Goal: Task Accomplishment & Management: Use online tool/utility

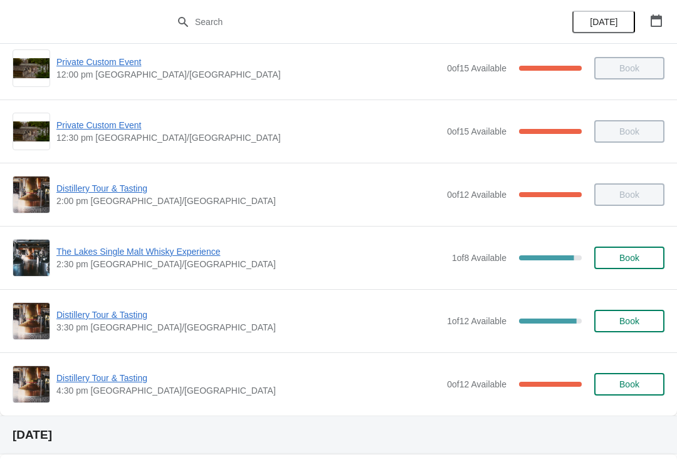
scroll to position [247, 0]
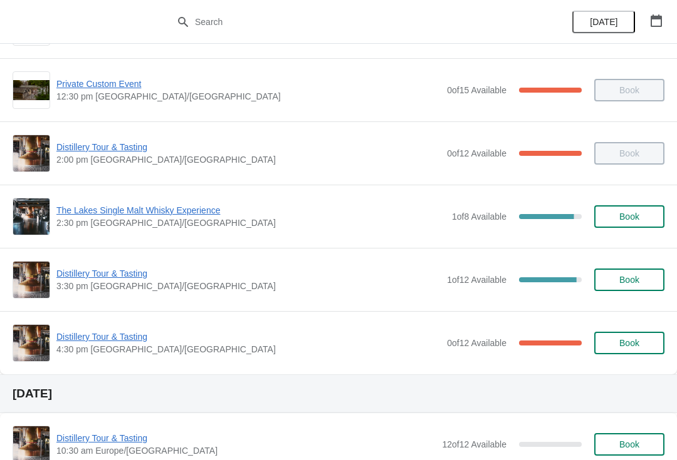
click at [135, 278] on span "Distillery Tour & Tasting" at bounding box center [248, 274] width 384 height 13
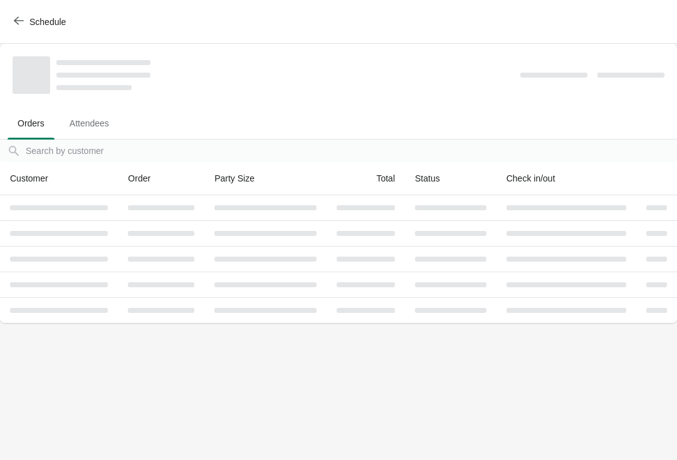
scroll to position [0, 0]
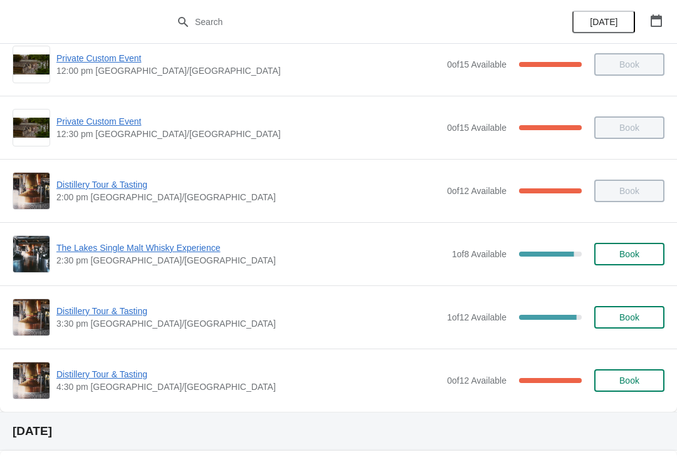
scroll to position [212, 0]
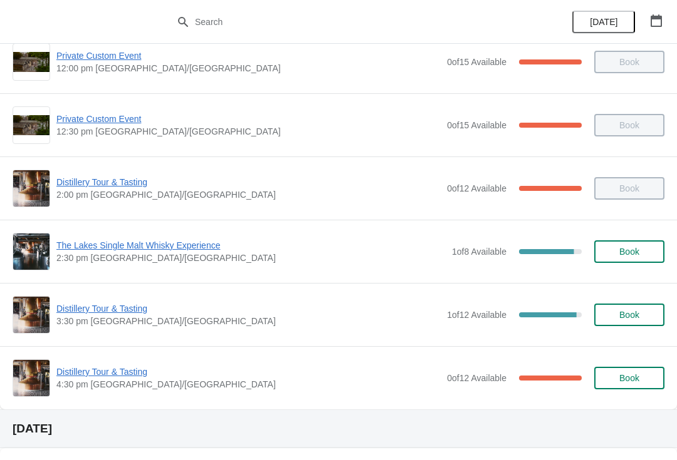
click at [107, 313] on span "Distillery Tour & Tasting" at bounding box center [248, 309] width 384 height 13
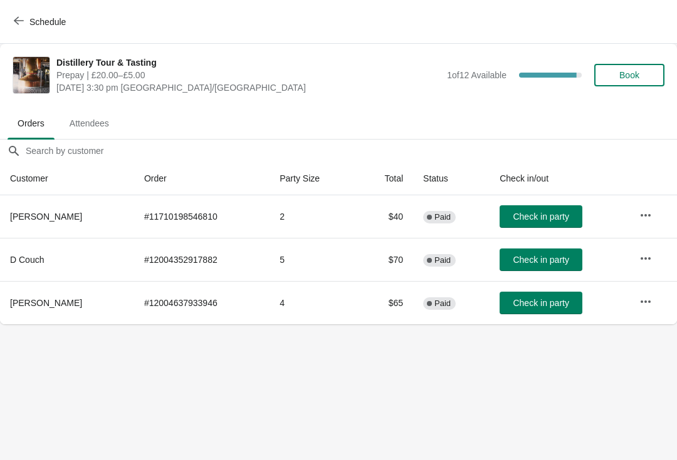
click at [99, 108] on button "Attendees" at bounding box center [89, 123] width 65 height 33
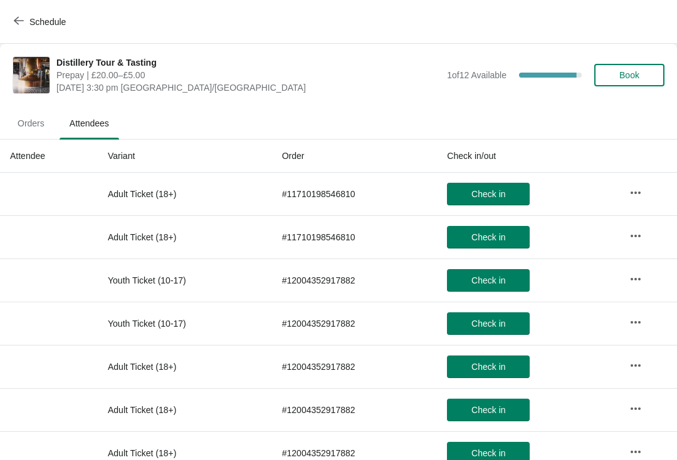
click at [28, 26] on span "Schedule" at bounding box center [40, 22] width 49 height 12
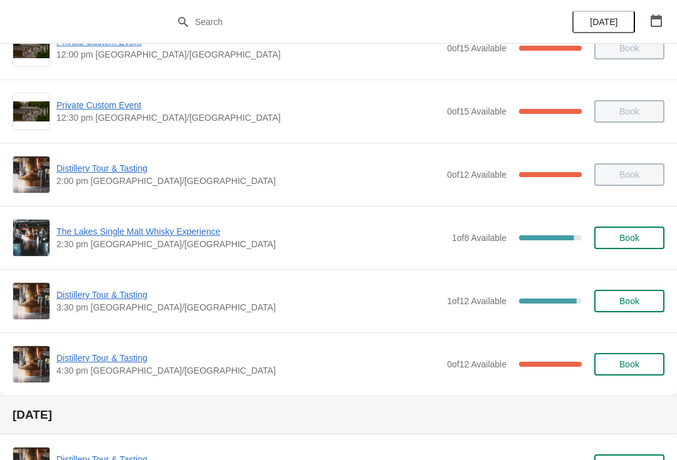
scroll to position [289, 0]
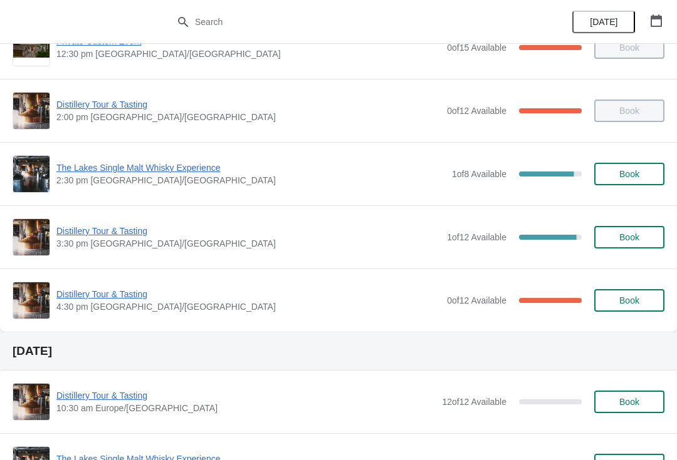
click at [101, 293] on span "Distillery Tour & Tasting" at bounding box center [248, 294] width 384 height 13
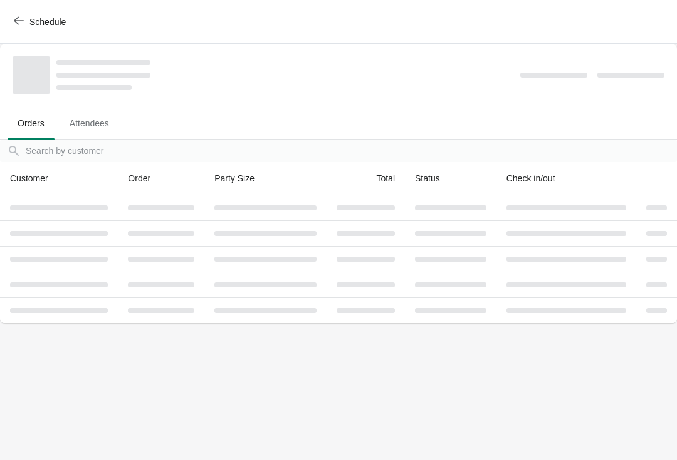
scroll to position [0, 0]
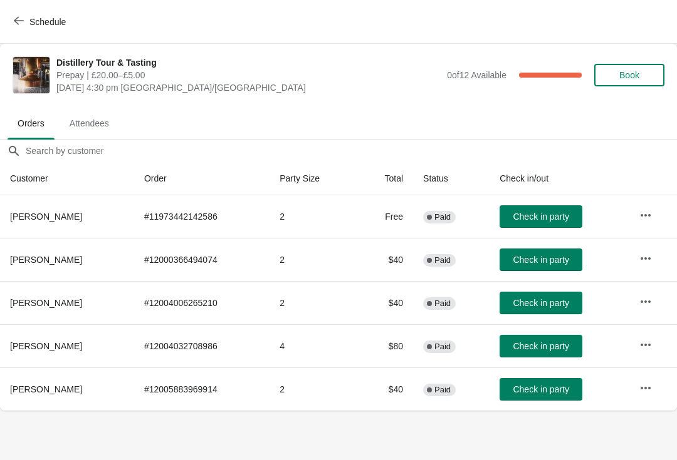
click at [107, 117] on span "Attendees" at bounding box center [90, 123] width 60 height 23
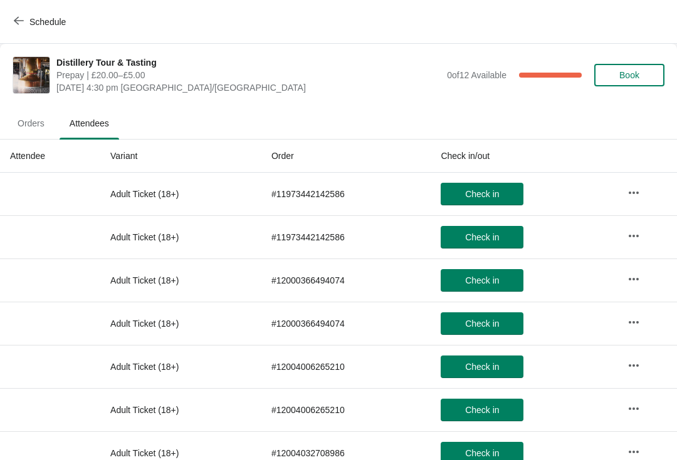
scroll to position [-2, 0]
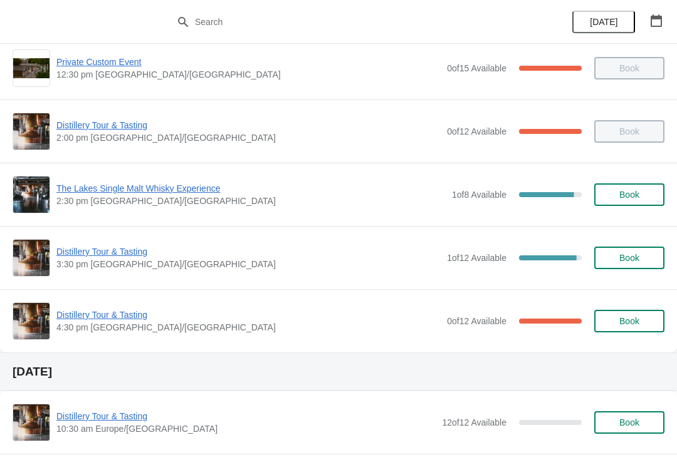
scroll to position [277, 0]
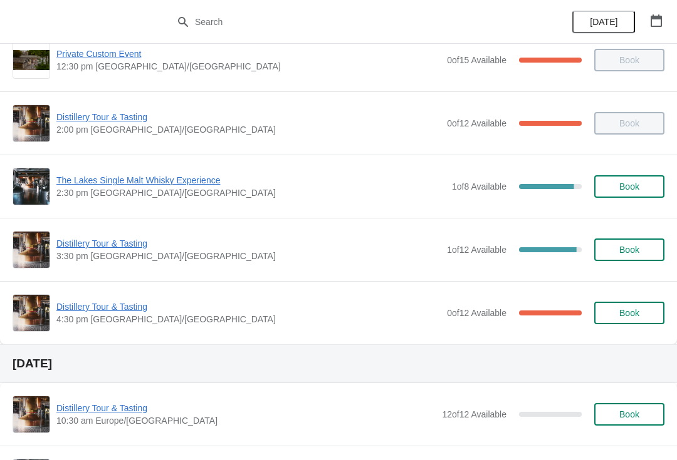
click at [109, 246] on span "Distillery Tour & Tasting" at bounding box center [248, 243] width 384 height 13
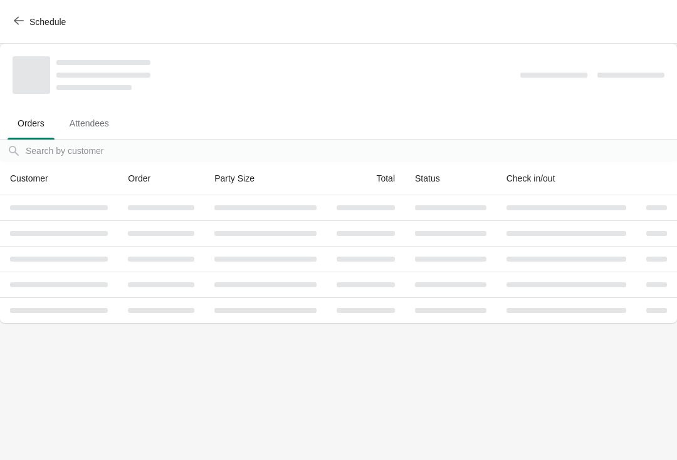
scroll to position [0, 0]
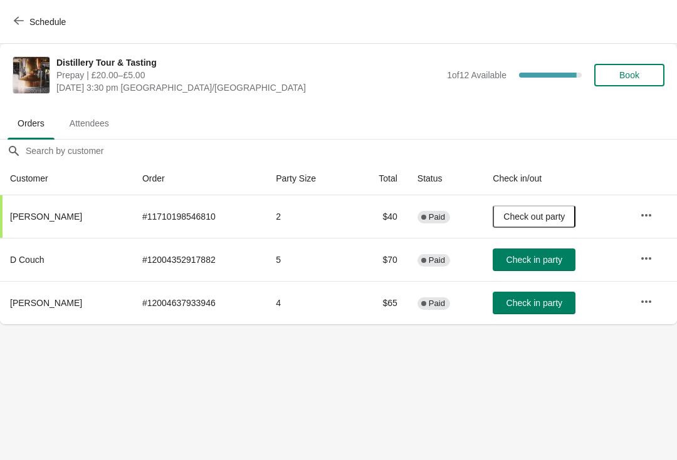
click at [539, 251] on button "Check in party" at bounding box center [533, 260] width 83 height 23
click at [87, 125] on span "Attendees" at bounding box center [90, 123] width 60 height 23
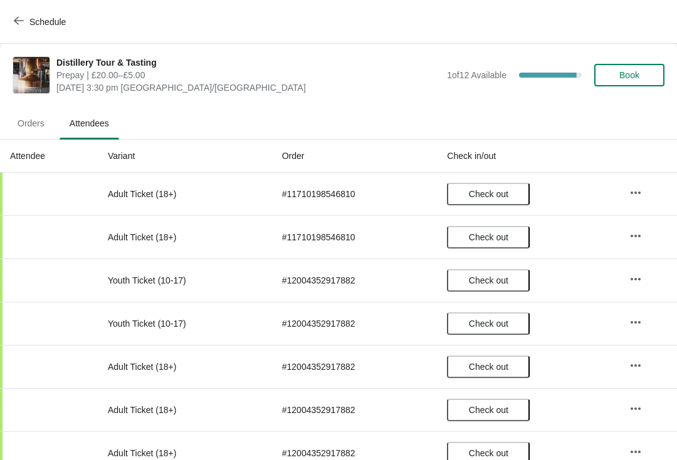
click at [10, 21] on button "Schedule" at bounding box center [41, 22] width 70 height 23
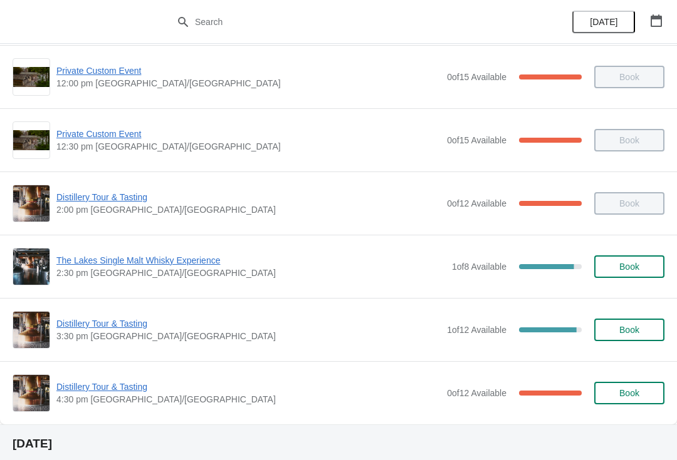
scroll to position [197, 0]
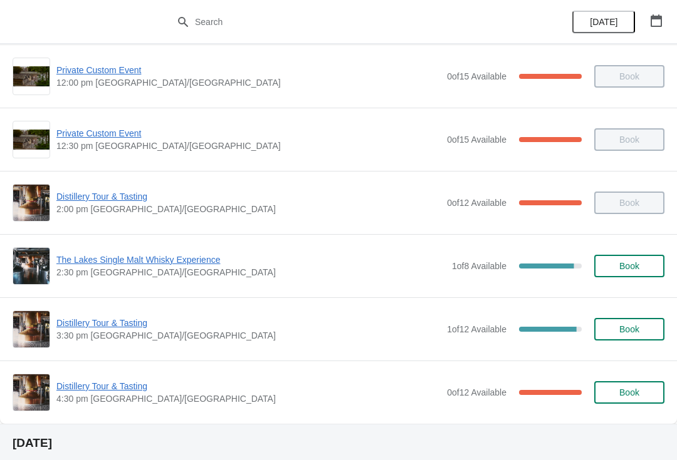
click at [144, 390] on span "Distillery Tour & Tasting" at bounding box center [248, 386] width 384 height 13
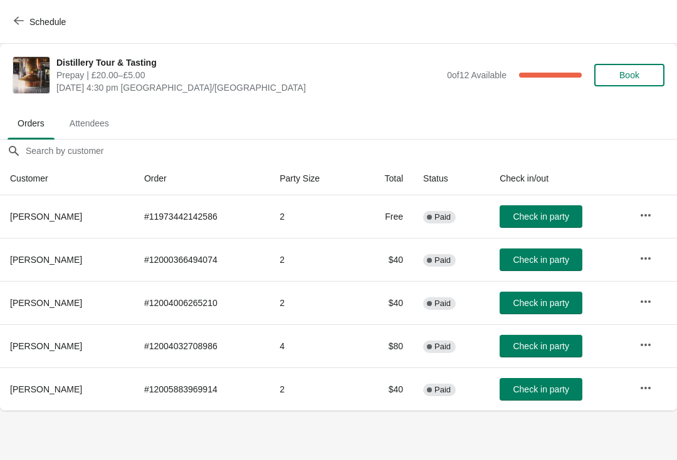
click at [22, 16] on icon "button" at bounding box center [19, 21] width 10 height 10
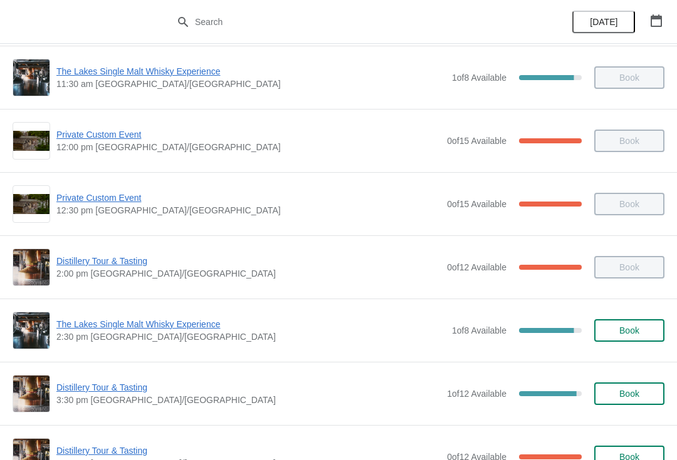
scroll to position [143, 0]
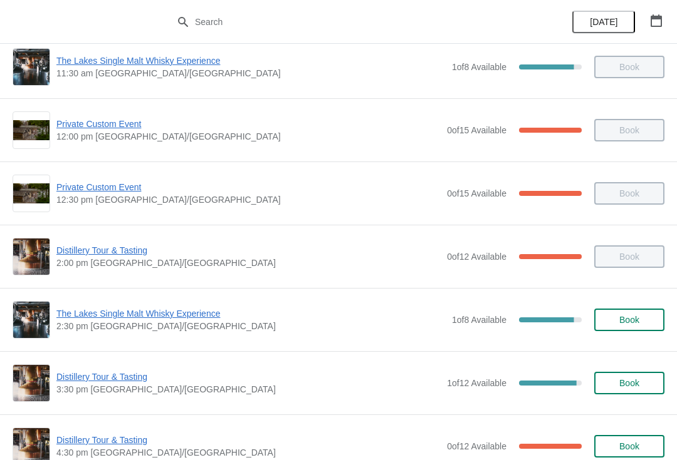
click at [123, 383] on span "Distillery Tour & Tasting" at bounding box center [248, 377] width 384 height 13
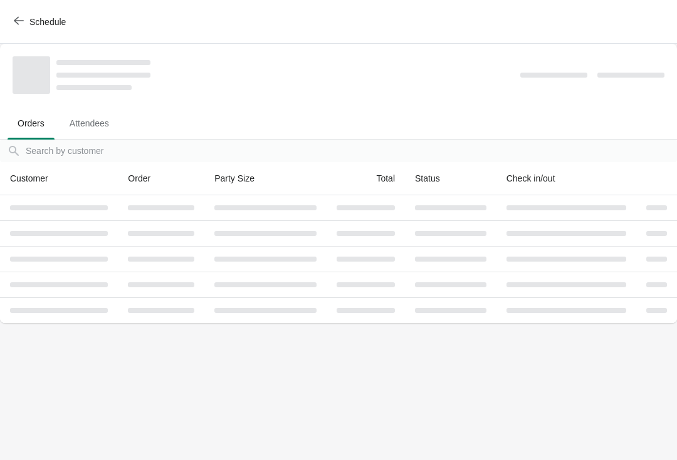
scroll to position [0, 0]
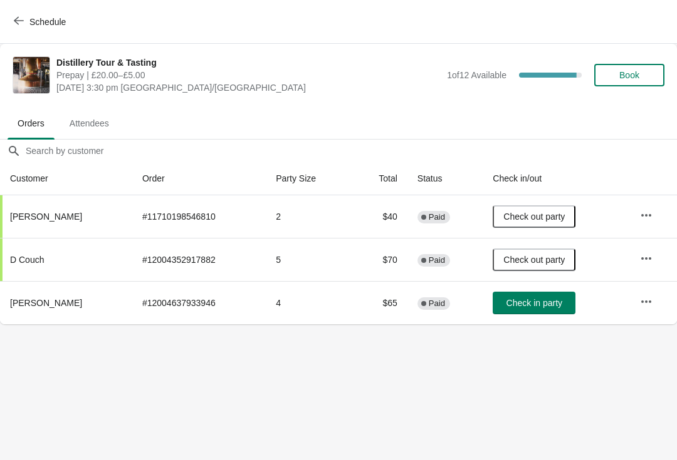
click at [553, 311] on button "Check in party" at bounding box center [533, 303] width 83 height 23
